Goal: Information Seeking & Learning: Learn about a topic

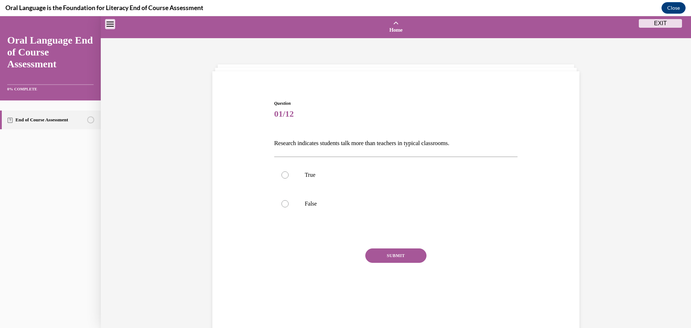
scroll to position [23, 0]
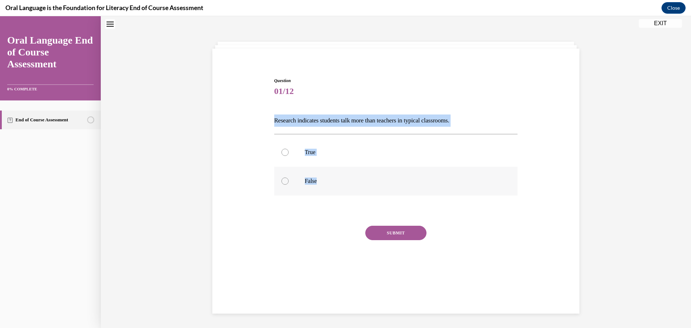
drag, startPoint x: 266, startPoint y: 121, endPoint x: 367, endPoint y: 180, distance: 116.6
click at [367, 180] on div "Question 01/12 Research indicates students talk more than teachers in typical c…" at bounding box center [396, 170] width 371 height 229
copy div "Research indicates students talk more than teachers in typical classrooms.   Tr…"
click at [234, 178] on div "Question 01/12 Research indicates students talk more than teachers in typical c…" at bounding box center [396, 170] width 371 height 229
click at [281, 180] on div at bounding box center [284, 180] width 7 height 7
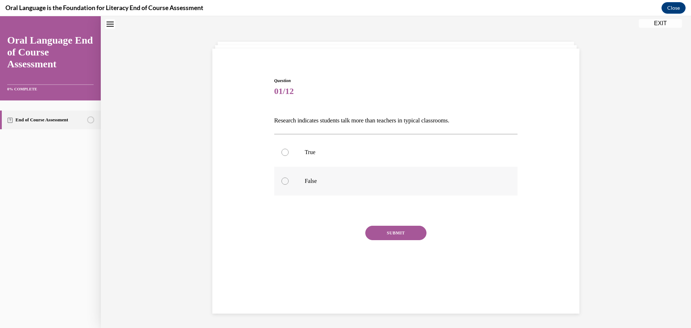
click at [281, 180] on input "False" at bounding box center [284, 180] width 7 height 7
radio input "true"
click at [403, 234] on button "SUBMIT" at bounding box center [395, 233] width 61 height 14
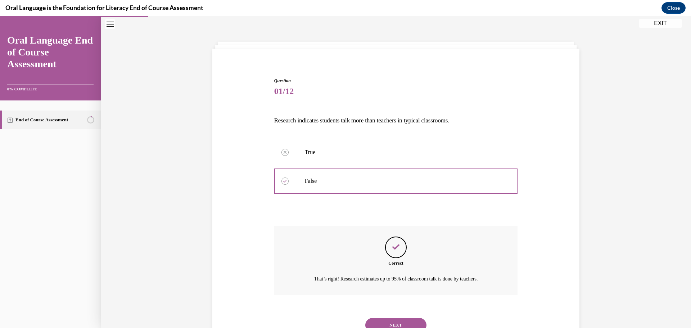
scroll to position [52, 0]
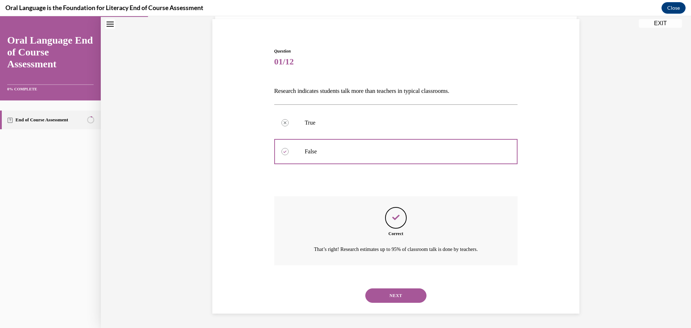
click at [393, 300] on button "NEXT" at bounding box center [395, 295] width 61 height 14
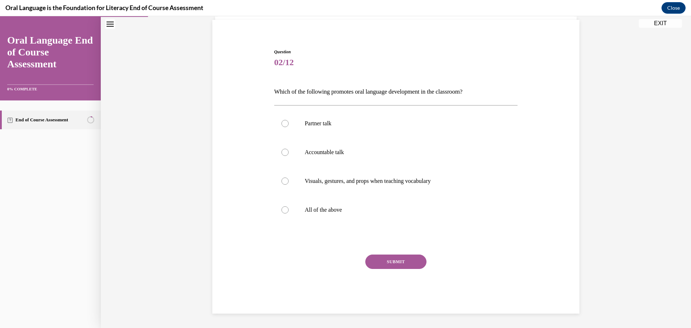
scroll to position [37, 0]
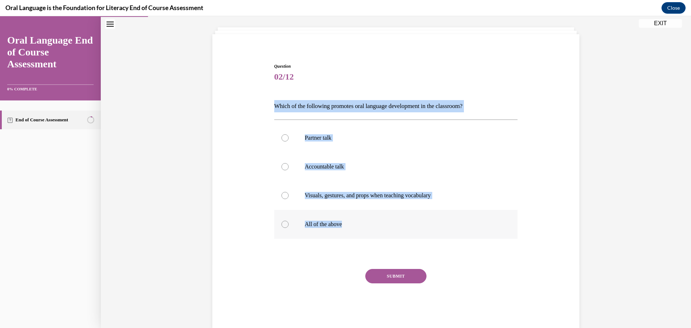
drag, startPoint x: 261, startPoint y: 105, endPoint x: 394, endPoint y: 233, distance: 184.8
click at [394, 233] on div "Question 02/12 Which of the following promotes oral language development in the…" at bounding box center [396, 184] width 371 height 286
copy div "Which of the following promotes oral language development in the classroom?  Pa…"
click at [321, 224] on p "All of the above" at bounding box center [402, 224] width 195 height 7
click at [289, 224] on input "All of the above" at bounding box center [284, 224] width 7 height 7
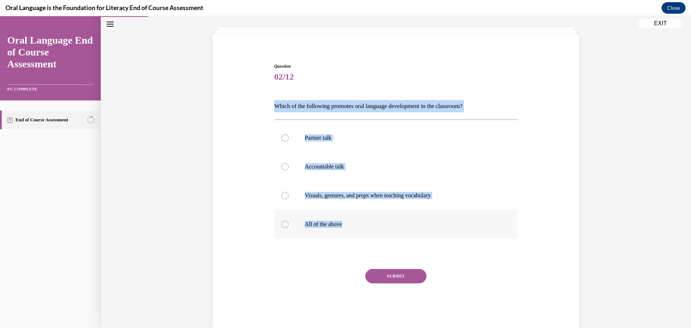
radio input "true"
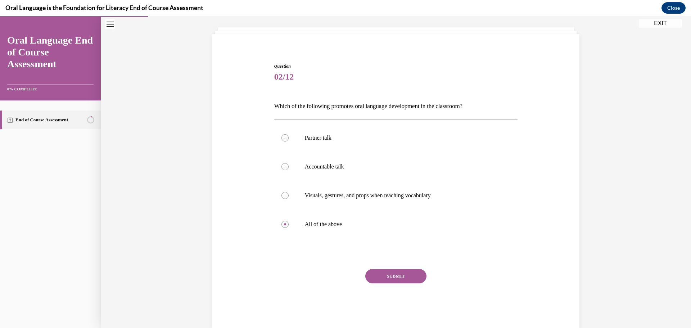
click at [417, 281] on button "SUBMIT" at bounding box center [395, 276] width 61 height 14
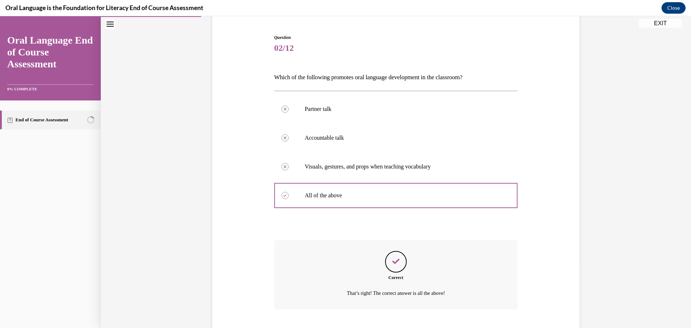
scroll to position [110, 0]
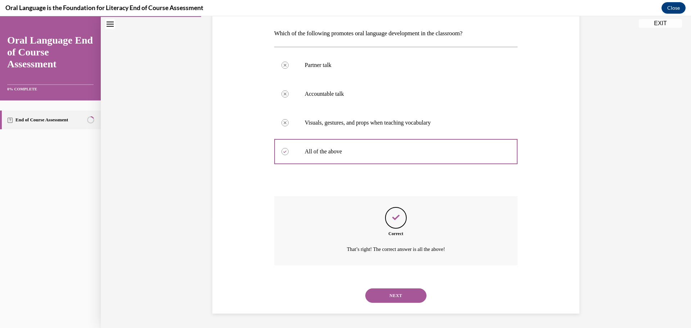
click at [416, 300] on button "NEXT" at bounding box center [395, 295] width 61 height 14
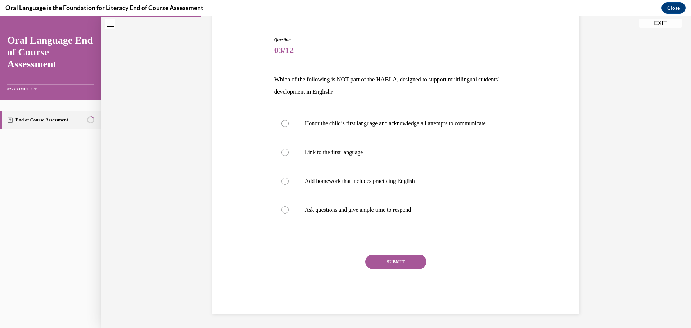
scroll to position [71, 0]
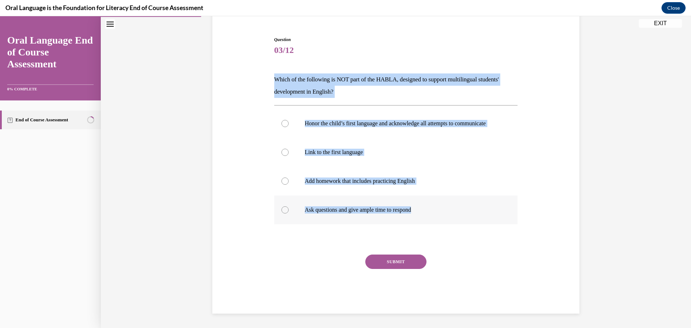
drag, startPoint x: 264, startPoint y: 69, endPoint x: 446, endPoint y: 204, distance: 226.7
click at [446, 204] on div "Question 03/12 Which of the following is NOT part of the HABLA, designed to sup…" at bounding box center [396, 164] width 371 height 299
copy div "Which of the following is NOT part of the HABLA, designed to support multilingu…"
click at [364, 83] on p "Which of the following is NOT part of the HABLA, designed to support multilingu…" at bounding box center [396, 85] width 244 height 24
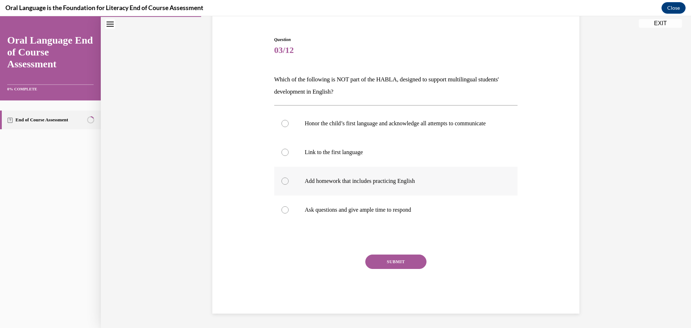
click at [411, 181] on p "Add homework that includes practicing English" at bounding box center [402, 180] width 195 height 7
click at [289, 181] on input "Add homework that includes practicing English" at bounding box center [284, 180] width 7 height 7
radio input "true"
click at [396, 261] on button "SUBMIT" at bounding box center [395, 261] width 61 height 14
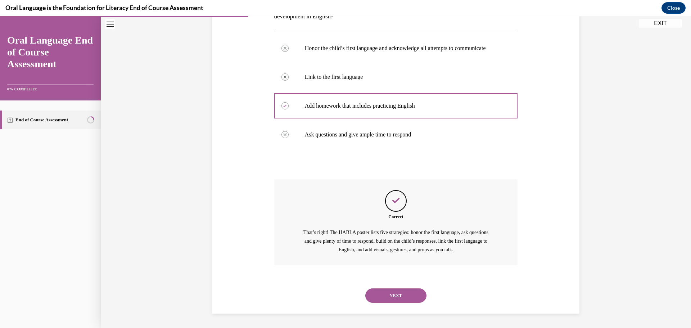
click at [391, 295] on button "NEXT" at bounding box center [395, 295] width 61 height 14
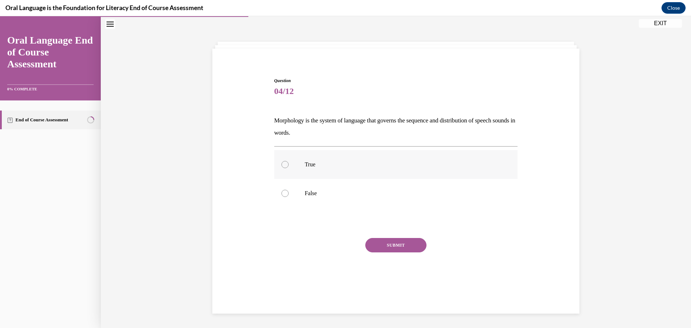
click at [281, 162] on div at bounding box center [284, 164] width 7 height 7
click at [281, 162] on input "True" at bounding box center [284, 164] width 7 height 7
radio input "true"
click at [388, 240] on button "SUBMIT" at bounding box center [395, 245] width 61 height 14
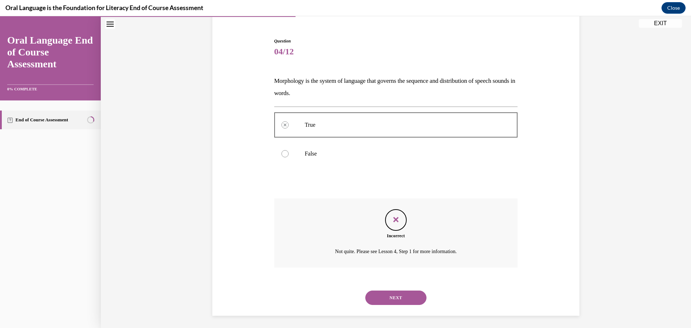
scroll to position [64, 0]
click at [404, 296] on button "NEXT" at bounding box center [395, 295] width 61 height 14
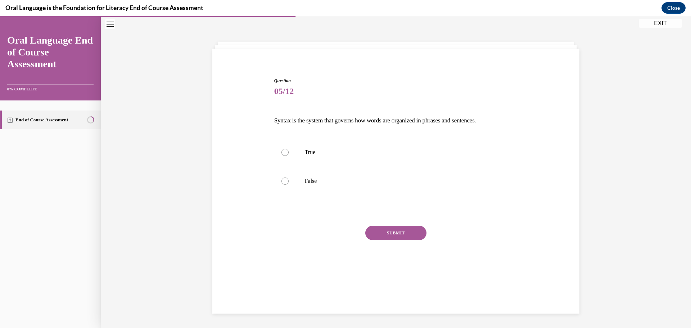
scroll to position [23, 0]
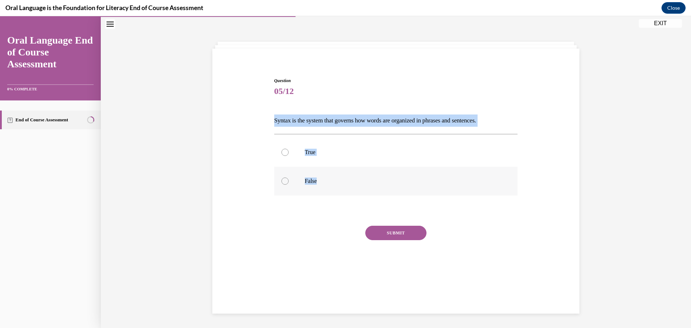
drag, startPoint x: 267, startPoint y: 121, endPoint x: 389, endPoint y: 176, distance: 134.0
click at [389, 176] on div "Question 05/12 Syntax is the system that governs how words are organized in phr…" at bounding box center [396, 170] width 371 height 229
copy div "Syntax is the system that governs how words are organized in phrases and senten…"
click at [309, 152] on p "True" at bounding box center [402, 152] width 195 height 7
click at [289, 152] on input "True" at bounding box center [284, 152] width 7 height 7
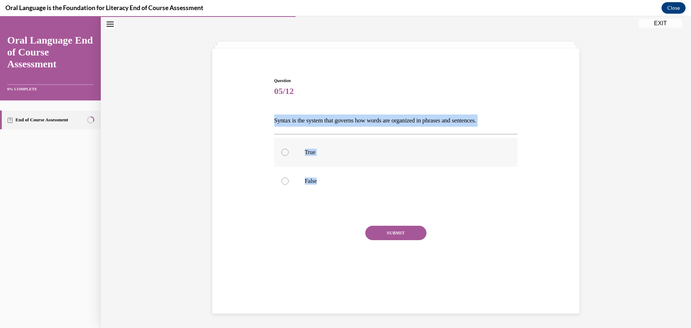
radio input "true"
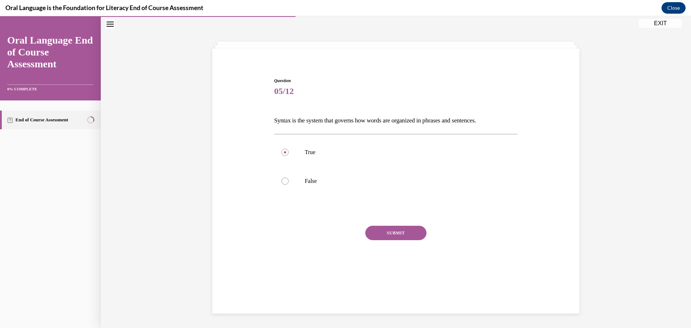
click at [408, 231] on button "SUBMIT" at bounding box center [395, 233] width 61 height 14
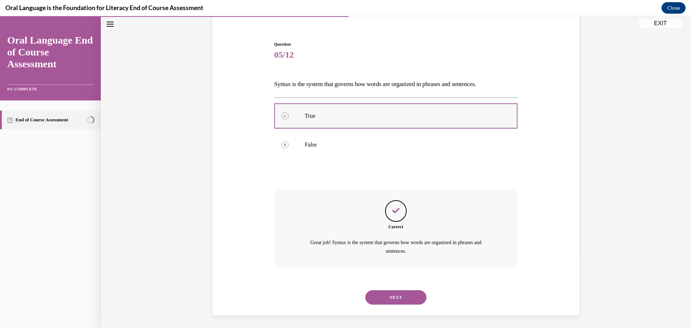
scroll to position [61, 0]
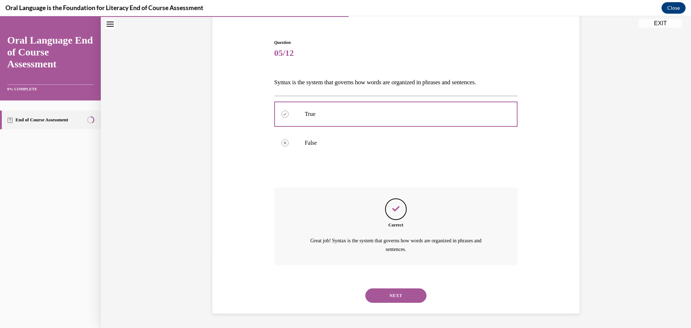
click at [395, 302] on button "NEXT" at bounding box center [395, 295] width 61 height 14
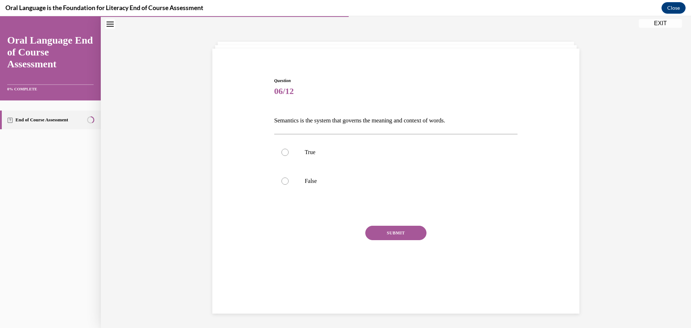
scroll to position [23, 0]
drag, startPoint x: 268, startPoint y: 119, endPoint x: 334, endPoint y: 189, distance: 96.0
click at [334, 189] on div "Question 06/12 Semantics is the system that governs the meaning and context of …" at bounding box center [396, 170] width 371 height 229
copy div "Semantics is the system that governs the meaning and context of words.  True Fa…"
click at [308, 152] on p "True" at bounding box center [402, 152] width 195 height 7
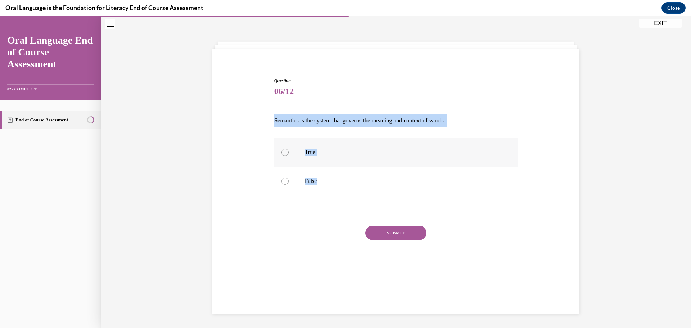
click at [289, 152] on input "True" at bounding box center [284, 152] width 7 height 7
radio input "true"
click at [402, 230] on button "SUBMIT" at bounding box center [395, 233] width 61 height 14
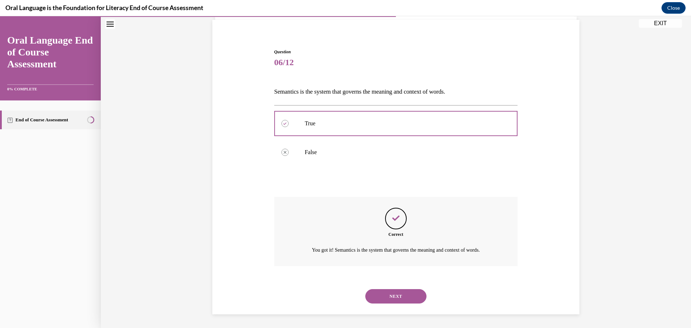
scroll to position [52, 0]
click at [395, 294] on button "NEXT" at bounding box center [395, 295] width 61 height 14
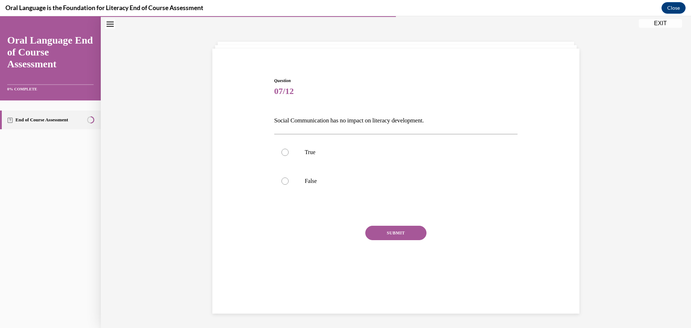
scroll to position [23, 0]
drag, startPoint x: 266, startPoint y: 118, endPoint x: 372, endPoint y: 171, distance: 118.1
click at [372, 171] on div "Question 07/12 Social Communication has no impact on literacy development. True…" at bounding box center [396, 170] width 371 height 229
copy div "Social Communication has no impact on literacy development. True False"
click at [305, 179] on p "False" at bounding box center [402, 180] width 195 height 7
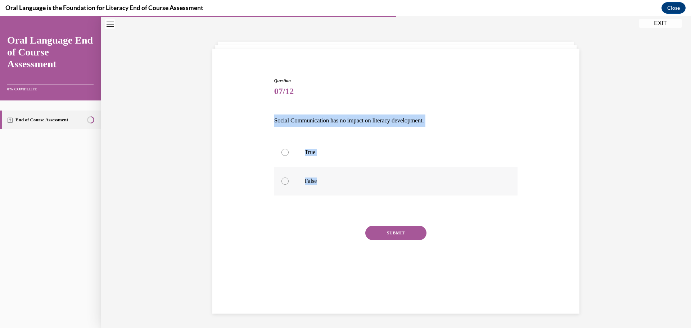
click at [289, 179] on input "False" at bounding box center [284, 180] width 7 height 7
radio input "true"
click at [401, 231] on button "SUBMIT" at bounding box center [395, 233] width 61 height 14
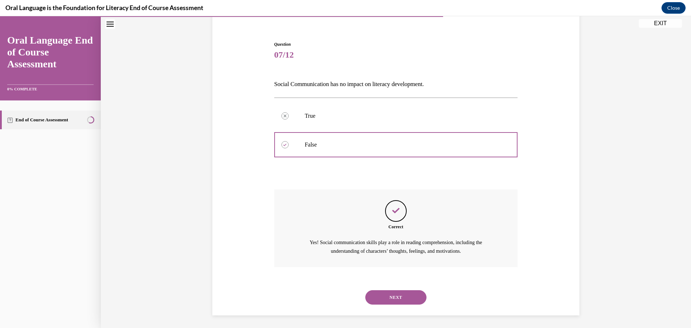
scroll to position [61, 0]
click at [387, 292] on button "NEXT" at bounding box center [395, 295] width 61 height 14
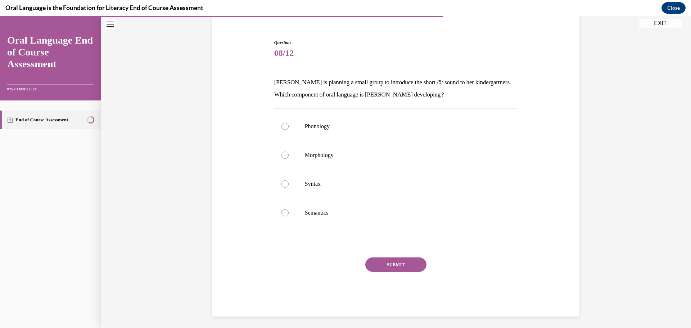
scroll to position [38, 0]
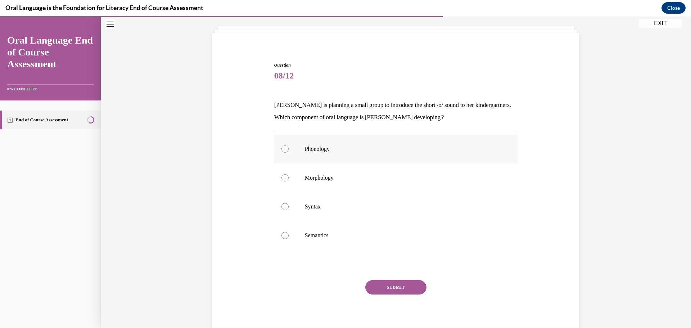
click at [323, 148] on p "Phonology" at bounding box center [402, 148] width 195 height 7
click at [289, 148] on input "Phonology" at bounding box center [284, 148] width 7 height 7
radio input "true"
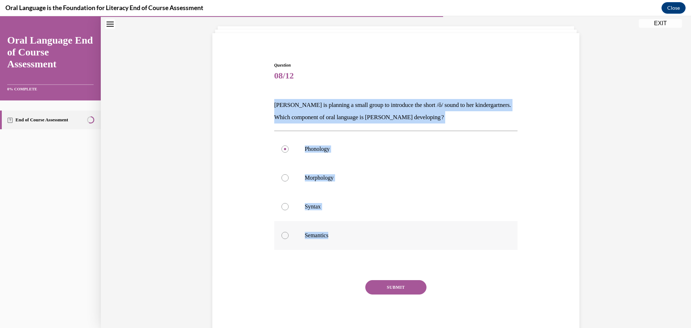
drag, startPoint x: 264, startPoint y: 103, endPoint x: 354, endPoint y: 230, distance: 155.8
click at [354, 230] on div "Question 08/12 Mrs. Coleman is planning a small group to introduce the short /ŏ…" at bounding box center [396, 189] width 371 height 299
copy div "Mrs. Coleman is planning a small group to introduce the short /ŏ/ sound to her …"
click at [324, 146] on p "Phonology" at bounding box center [402, 148] width 195 height 7
click at [289, 146] on input "Phonology" at bounding box center [284, 148] width 7 height 7
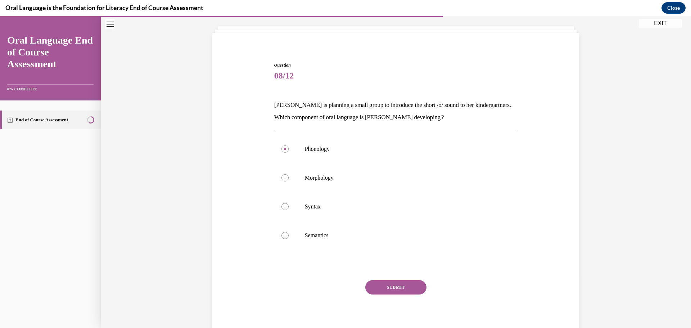
click at [396, 288] on button "SUBMIT" at bounding box center [395, 287] width 61 height 14
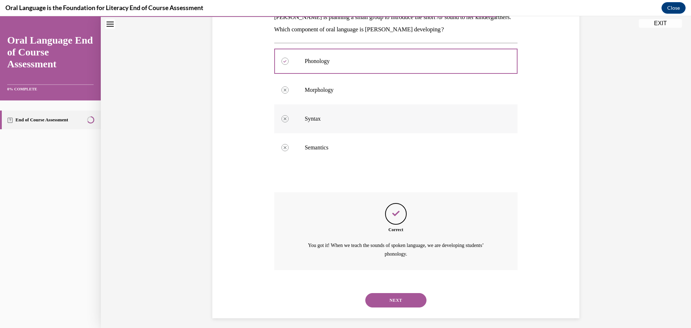
scroll to position [131, 0]
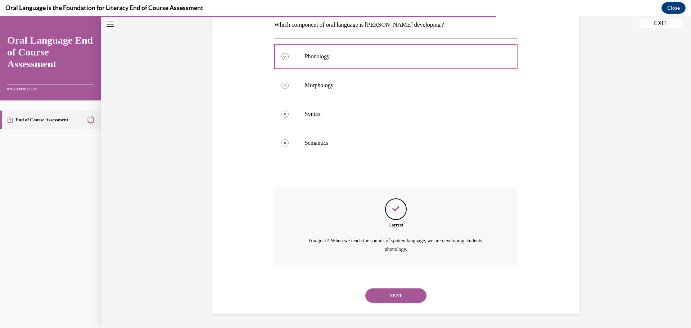
click at [396, 295] on button "NEXT" at bounding box center [395, 295] width 61 height 14
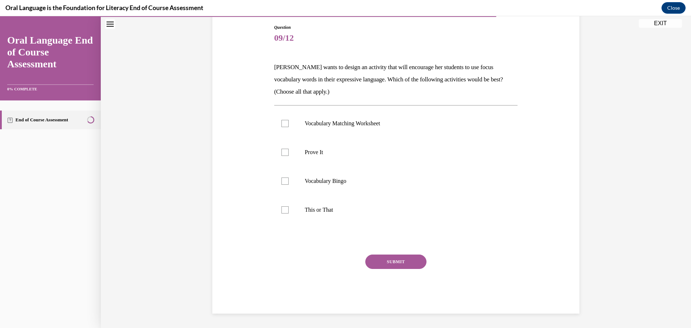
scroll to position [76, 0]
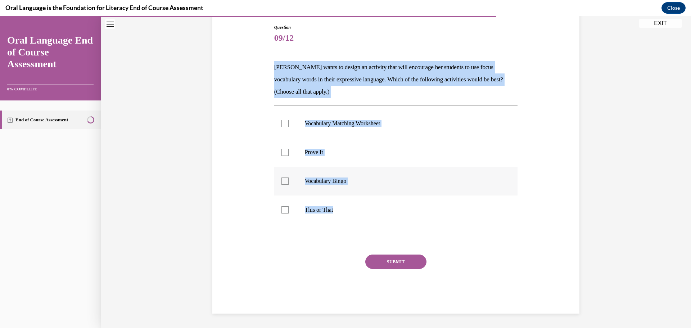
drag, startPoint x: 267, startPoint y: 65, endPoint x: 393, endPoint y: 175, distance: 167.5
click at [393, 201] on div "Question 09/12 Mrs. Butler wants to design an activity that will encourage her …" at bounding box center [396, 158] width 371 height 311
copy div "Mrs. Butler wants to design an activity that will encourage her students to use…"
click at [316, 84] on p "Mrs. Butler wants to design an activity that will encourage her students to use…" at bounding box center [396, 79] width 244 height 37
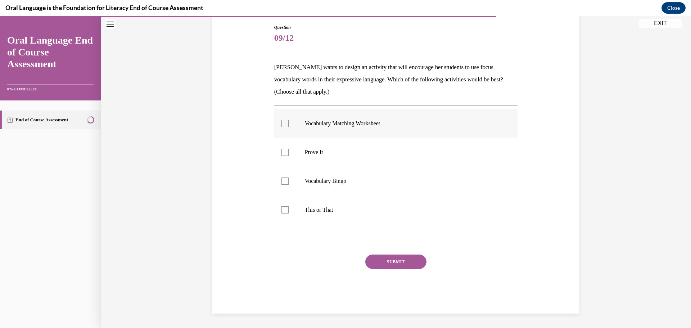
click at [374, 126] on p "Vocabulary Matching Worksheet" at bounding box center [402, 123] width 195 height 7
click at [289, 126] on input "Vocabulary Matching Worksheet" at bounding box center [284, 123] width 7 height 7
checkbox input "true"
click at [334, 174] on label "Vocabulary Bingo" at bounding box center [396, 181] width 244 height 29
click at [289, 177] on input "Vocabulary Bingo" at bounding box center [284, 180] width 7 height 7
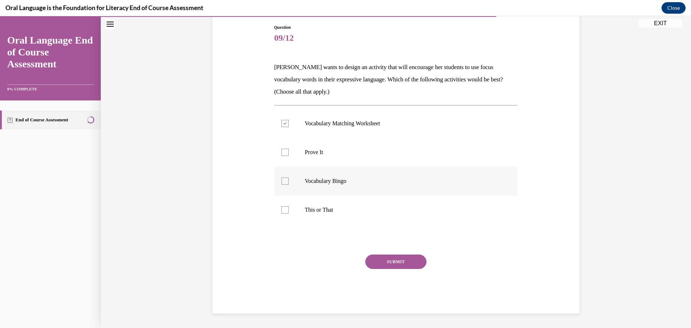
checkbox input "true"
click at [315, 154] on p "Prove It" at bounding box center [402, 152] width 195 height 7
click at [289, 154] on input "Prove It" at bounding box center [284, 152] width 7 height 7
checkbox input "true"
click at [313, 200] on label "This or That" at bounding box center [396, 209] width 244 height 29
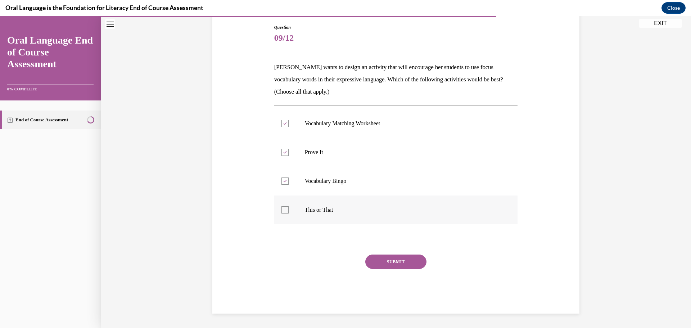
click at [289, 206] on input "This or That" at bounding box center [284, 209] width 7 height 7
checkbox input "true"
click at [345, 123] on p "Vocabulary Matching Worksheet" at bounding box center [402, 123] width 195 height 7
click at [289, 123] on input "Vocabulary Matching Worksheet" at bounding box center [284, 123] width 7 height 7
checkbox input "false"
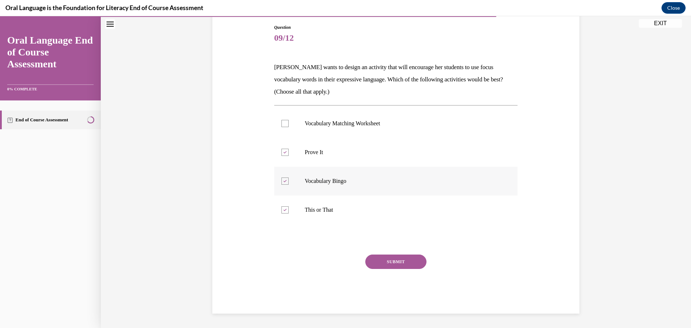
click at [304, 189] on label "Vocabulary Bingo" at bounding box center [396, 181] width 244 height 29
click at [289, 185] on input "Vocabulary Bingo" at bounding box center [284, 180] width 7 height 7
checkbox input "false"
click at [392, 267] on button "SUBMIT" at bounding box center [395, 261] width 61 height 14
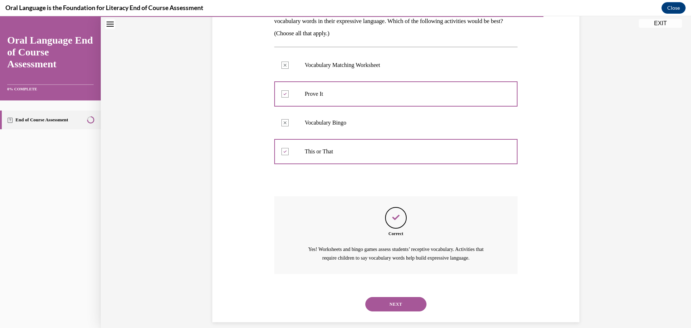
scroll to position [143, 0]
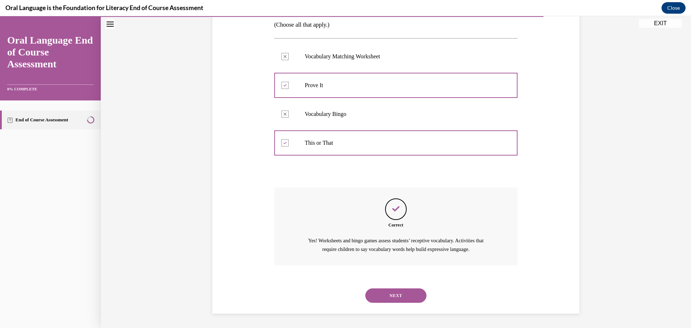
click at [396, 297] on button "NEXT" at bounding box center [395, 295] width 61 height 14
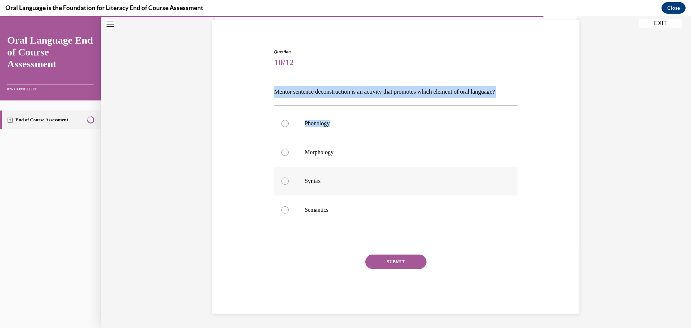
scroll to position [64, 0]
drag, startPoint x: 262, startPoint y: 78, endPoint x: 367, endPoint y: 217, distance: 174.6
click at [367, 217] on div "Question 10/12 Mentor sentence deconstruction is an activity that promotes whic…" at bounding box center [396, 170] width 371 height 286
copy div "Mentor sentence deconstruction is an activity that promotes which element of or…"
click at [311, 86] on p "Mentor sentence deconstruction is an activity that promotes which element of or…" at bounding box center [396, 92] width 244 height 12
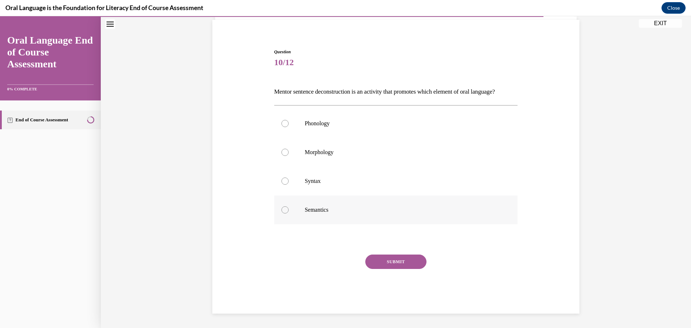
click at [321, 208] on p "Semantics" at bounding box center [402, 209] width 195 height 7
click at [289, 208] on input "Semantics" at bounding box center [284, 209] width 7 height 7
radio input "true"
click at [312, 177] on p "Syntax" at bounding box center [402, 180] width 195 height 7
click at [289, 177] on input "Syntax" at bounding box center [284, 180] width 7 height 7
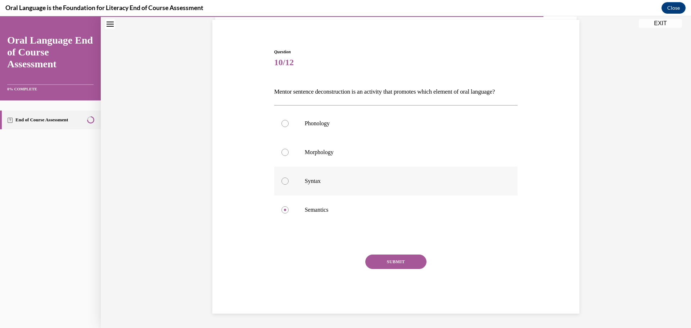
radio input "true"
click at [401, 262] on button "SUBMIT" at bounding box center [395, 261] width 61 height 14
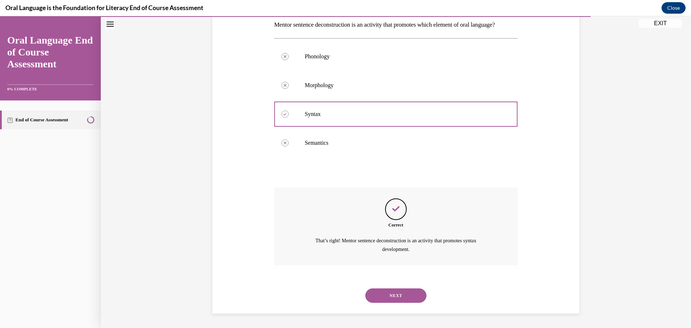
scroll to position [131, 0]
click at [400, 293] on button "NEXT" at bounding box center [395, 295] width 61 height 14
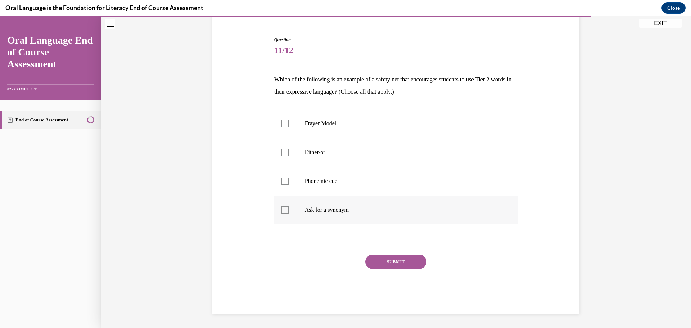
drag, startPoint x: 267, startPoint y: 80, endPoint x: 386, endPoint y: 206, distance: 173.6
click at [386, 206] on div "Question 11/12 Which of the following is an example of a safety net that encour…" at bounding box center [396, 164] width 371 height 299
copy div "Which of the following is an example of a safety net that encourages students t…"
click at [309, 76] on p "Which of the following is an example of a safety net that encourages students t…" at bounding box center [396, 85] width 244 height 24
click at [405, 125] on p "Frayer Model" at bounding box center [402, 123] width 195 height 7
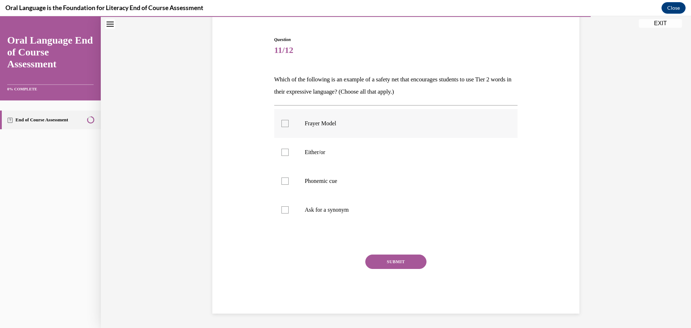
click at [289, 125] on input "Frayer Model" at bounding box center [284, 123] width 7 height 7
checkbox input "true"
drag, startPoint x: 331, startPoint y: 182, endPoint x: 335, endPoint y: 176, distance: 7.4
click at [330, 182] on p "Phonemic cue" at bounding box center [402, 180] width 195 height 7
click at [289, 182] on input "Phonemic cue" at bounding box center [284, 180] width 7 height 7
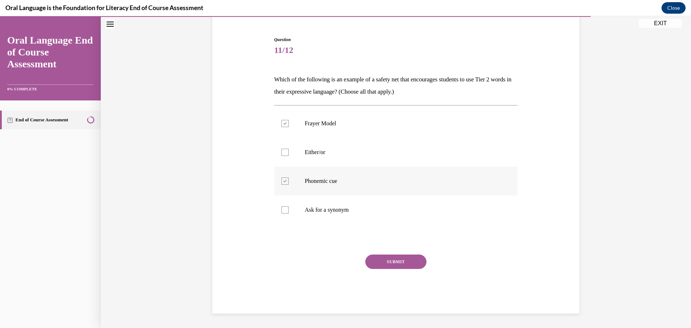
click at [305, 184] on p "Phonemic cue" at bounding box center [402, 180] width 195 height 7
click at [289, 184] on input "Phonemic cue" at bounding box center [284, 180] width 7 height 7
checkbox input "false"
click at [308, 152] on p "Either/or" at bounding box center [402, 152] width 195 height 7
click at [289, 152] on input "Either/or" at bounding box center [284, 152] width 7 height 7
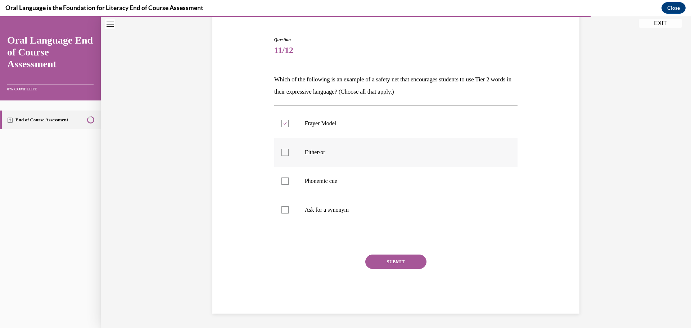
checkbox input "true"
click at [316, 214] on label "Ask for a synonym" at bounding box center [396, 209] width 244 height 29
click at [289, 213] on input "Ask for a synonym" at bounding box center [284, 209] width 7 height 7
checkbox input "true"
click at [383, 263] on button "SUBMIT" at bounding box center [395, 261] width 61 height 14
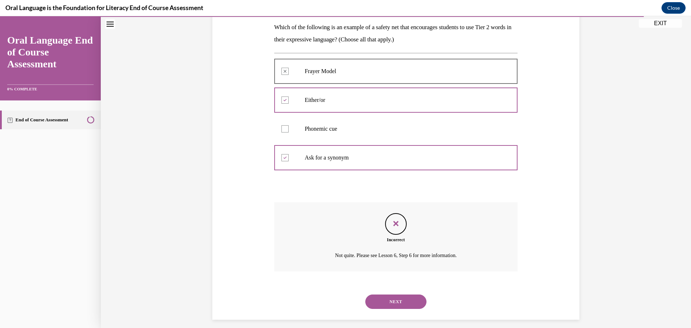
scroll to position [122, 0]
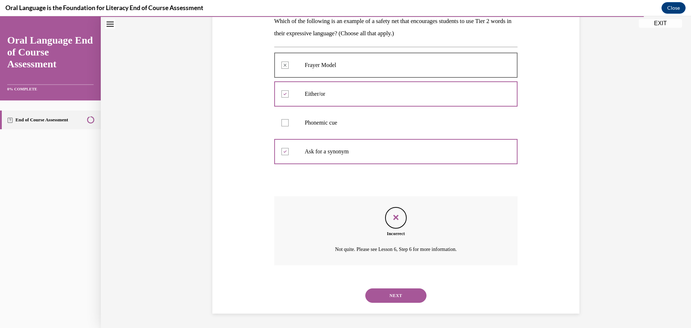
click at [391, 297] on button "NEXT" at bounding box center [395, 295] width 61 height 14
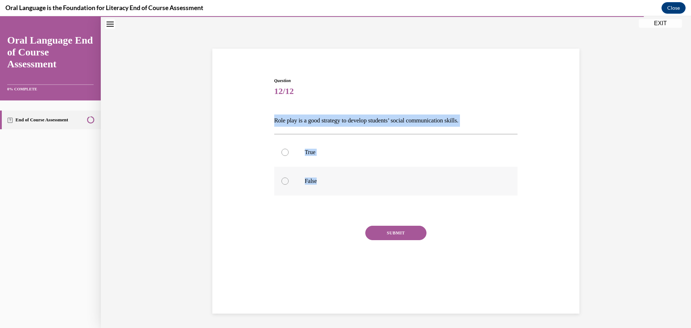
drag, startPoint x: 266, startPoint y: 118, endPoint x: 457, endPoint y: 170, distance: 198.1
click at [457, 170] on div "Question 12/12 Role play is a good strategy to develop students’ social communi…" at bounding box center [396, 170] width 371 height 229
click at [443, 123] on p "Role play is a good strategy to develop students’ social communication skills." at bounding box center [396, 120] width 244 height 12
click at [283, 153] on div at bounding box center [284, 152] width 7 height 7
click at [283, 153] on input "True" at bounding box center [284, 152] width 7 height 7
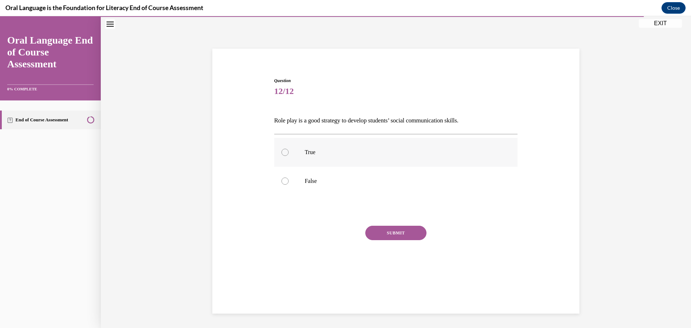
radio input "true"
click at [403, 236] on button "SUBMIT" at bounding box center [395, 233] width 61 height 14
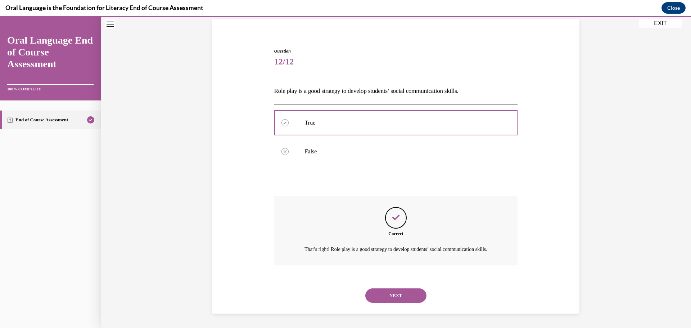
scroll to position [61, 0]
click at [396, 294] on button "NEXT" at bounding box center [395, 295] width 61 height 14
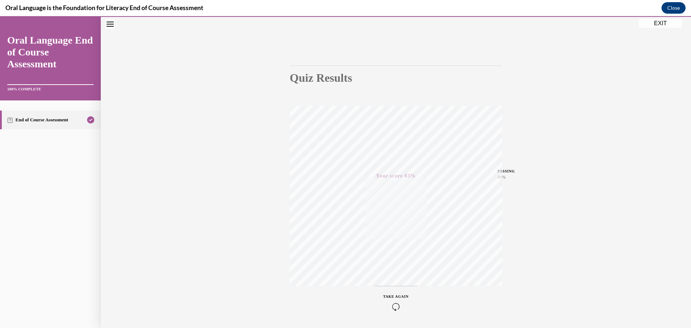
scroll to position [57, 0]
click at [660, 24] on button "EXIT" at bounding box center [660, 23] width 43 height 9
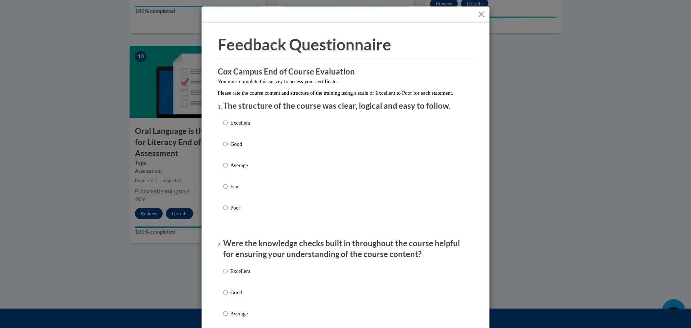
click at [231, 148] on p "Good" at bounding box center [240, 144] width 20 height 8
click at [228, 148] on input "Good" at bounding box center [225, 144] width 5 height 8
radio input "true"
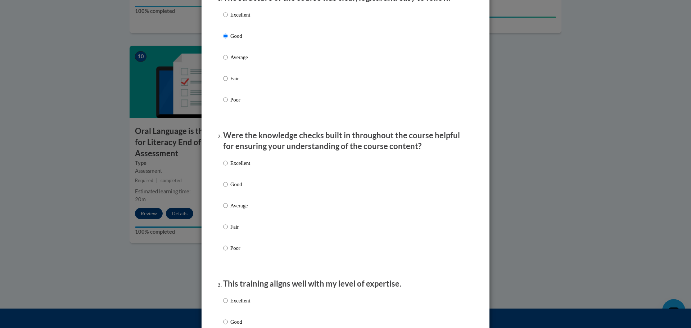
click at [240, 188] on p "Good" at bounding box center [240, 184] width 20 height 8
click at [228, 188] on input "Good" at bounding box center [225, 184] width 5 height 8
radio input "true"
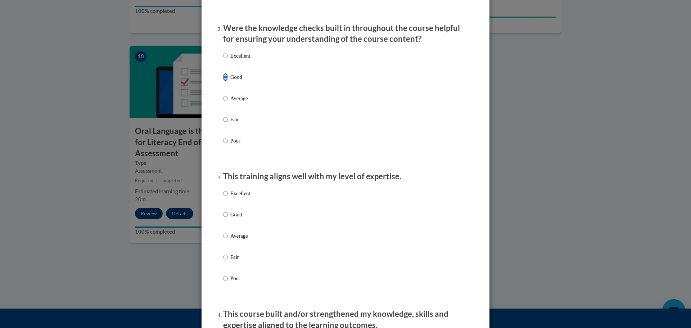
scroll to position [216, 0]
click at [237, 218] on p "Good" at bounding box center [240, 214] width 20 height 8
click at [228, 218] on input "Good" at bounding box center [225, 214] width 5 height 8
radio input "true"
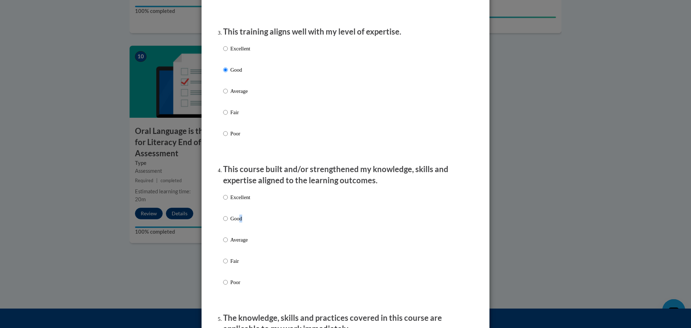
click at [238, 222] on p "Good" at bounding box center [240, 218] width 20 height 8
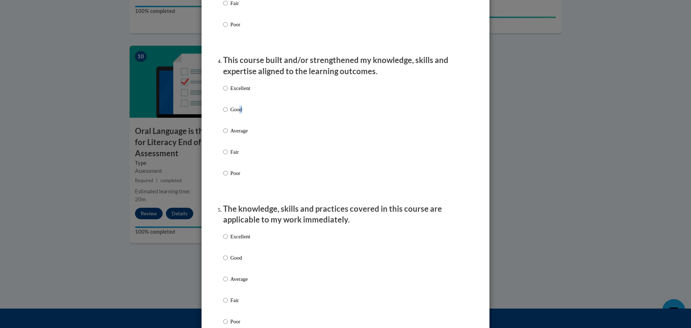
scroll to position [504, 0]
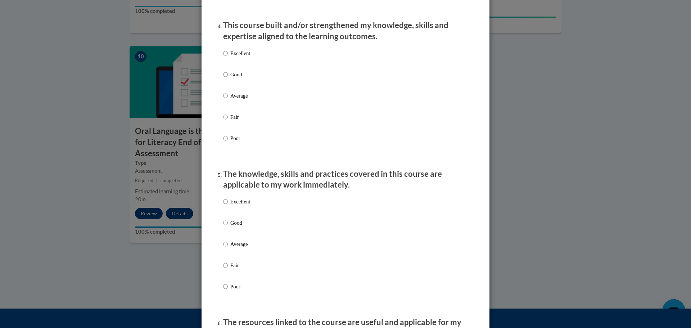
click at [234, 78] on p "Good" at bounding box center [240, 75] width 20 height 8
click at [228, 78] on input "Good" at bounding box center [225, 75] width 5 height 8
radio input "true"
click at [233, 227] on p "Good" at bounding box center [240, 223] width 20 height 8
click at [228, 227] on input "Good" at bounding box center [225, 223] width 5 height 8
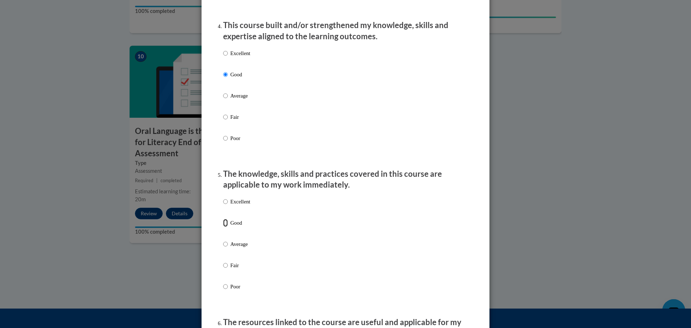
radio input "true"
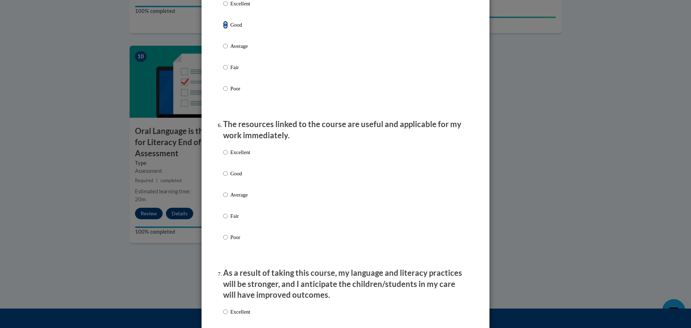
scroll to position [720, 0]
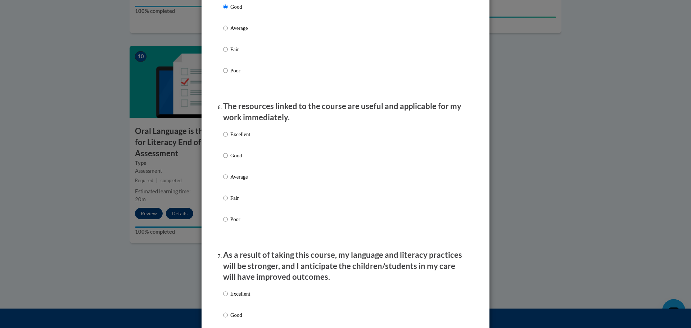
click at [236, 159] on p "Good" at bounding box center [240, 156] width 20 height 8
click at [228, 159] on input "Good" at bounding box center [225, 156] width 5 height 8
radio input "true"
click at [235, 319] on p "Good" at bounding box center [240, 315] width 20 height 8
click at [228, 319] on input "Good" at bounding box center [225, 315] width 5 height 8
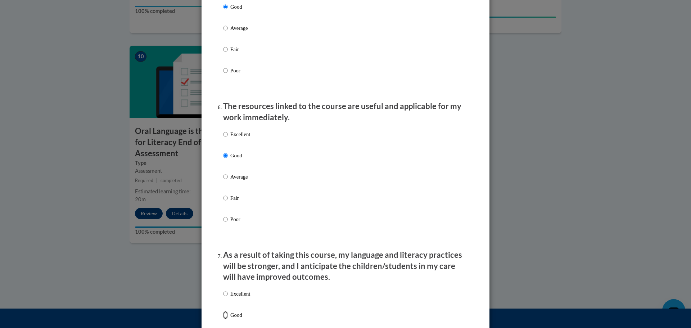
radio input "true"
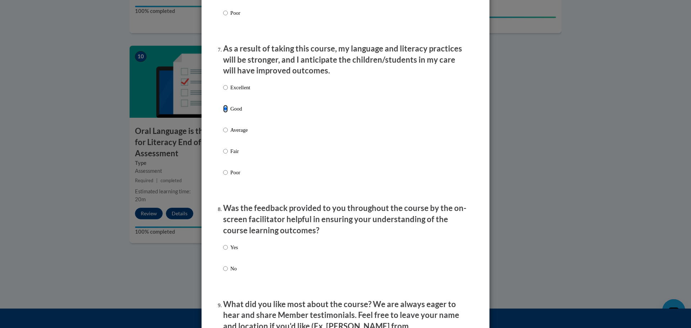
scroll to position [936, 0]
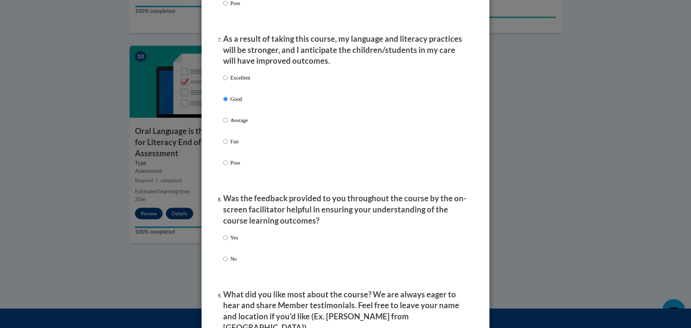
click at [230, 241] on p "Yes" at bounding box center [234, 238] width 8 height 8
click at [228, 241] on input "Yes" at bounding box center [225, 238] width 5 height 8
radio input "true"
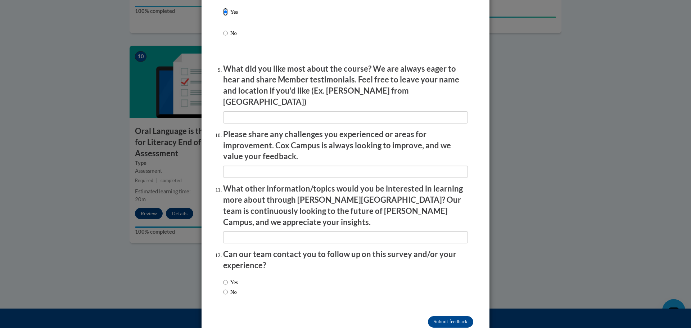
scroll to position [1167, 0]
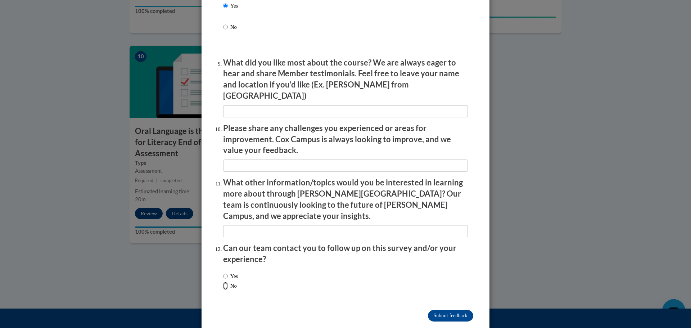
click at [225, 282] on input "No" at bounding box center [225, 286] width 5 height 8
radio input "true"
click at [437, 310] on input "Submit feedback" at bounding box center [450, 316] width 45 height 12
